Goal: Task Accomplishment & Management: Manage account settings

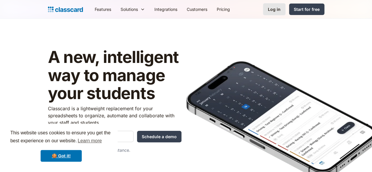
click at [286, 10] on link "Log in" at bounding box center [274, 9] width 23 height 12
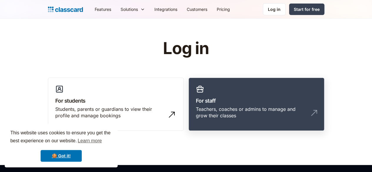
click at [238, 127] on link "For staff Teachers, coaches or admins to manage and grow their classes" at bounding box center [257, 105] width 136 height 54
